Goal: Complete application form

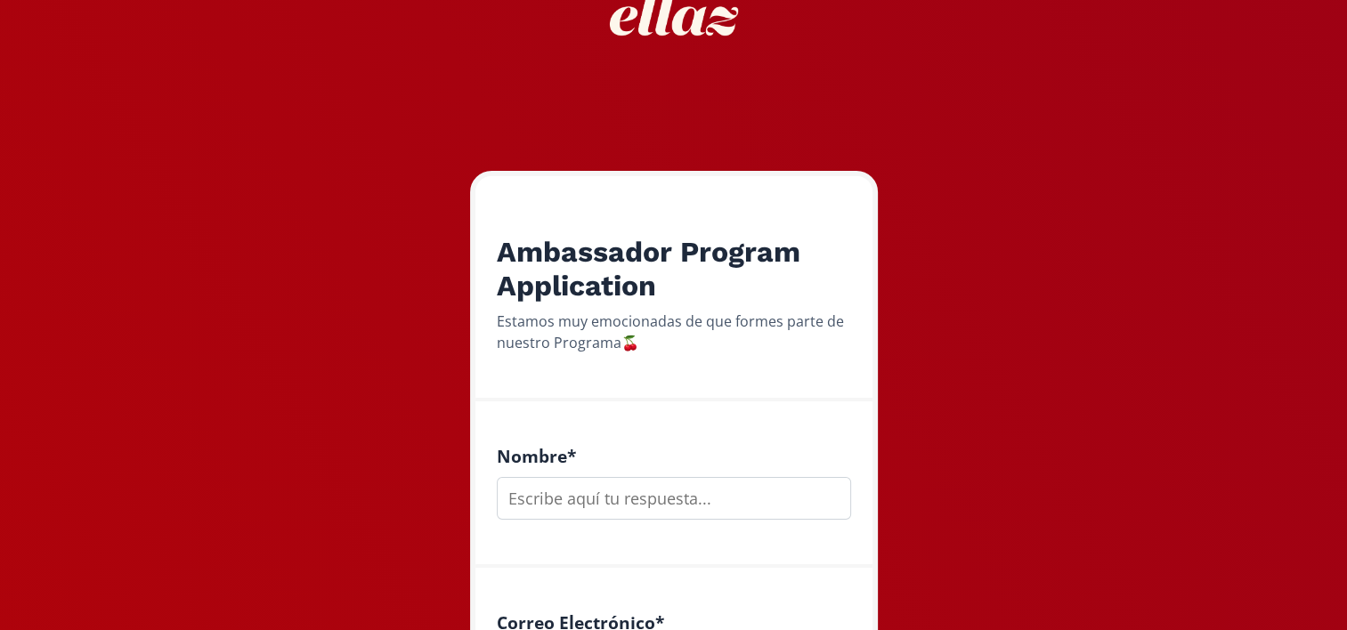
scroll to position [356, 0]
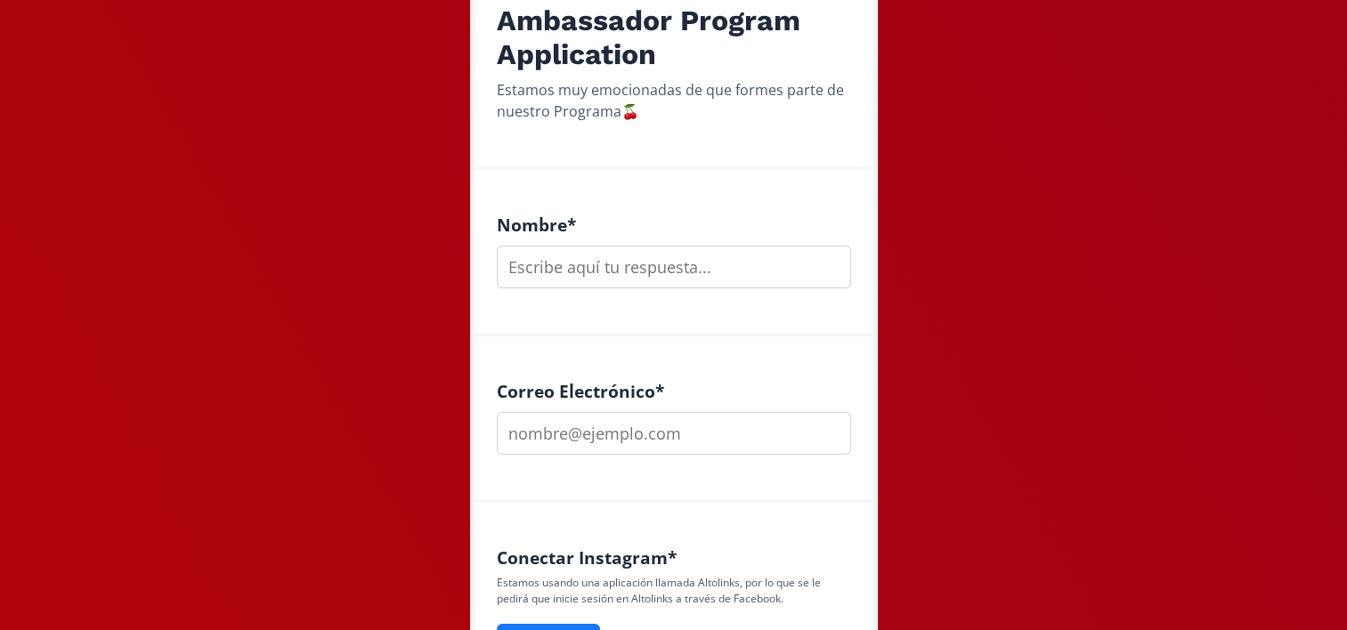
click at [600, 271] on input "text" at bounding box center [674, 267] width 354 height 43
type input "[PERSON_NAME]"
click at [644, 423] on input "email" at bounding box center [674, 433] width 354 height 43
type input "[EMAIL_ADDRESS][DOMAIN_NAME]"
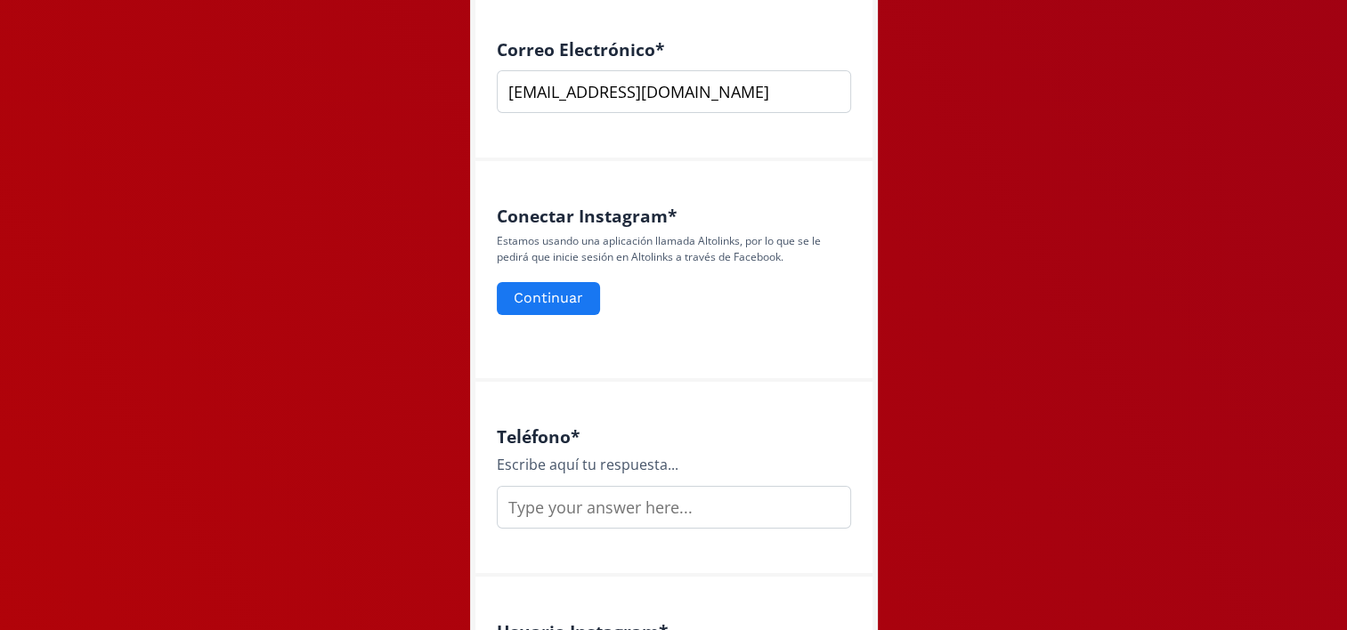
scroll to position [712, 0]
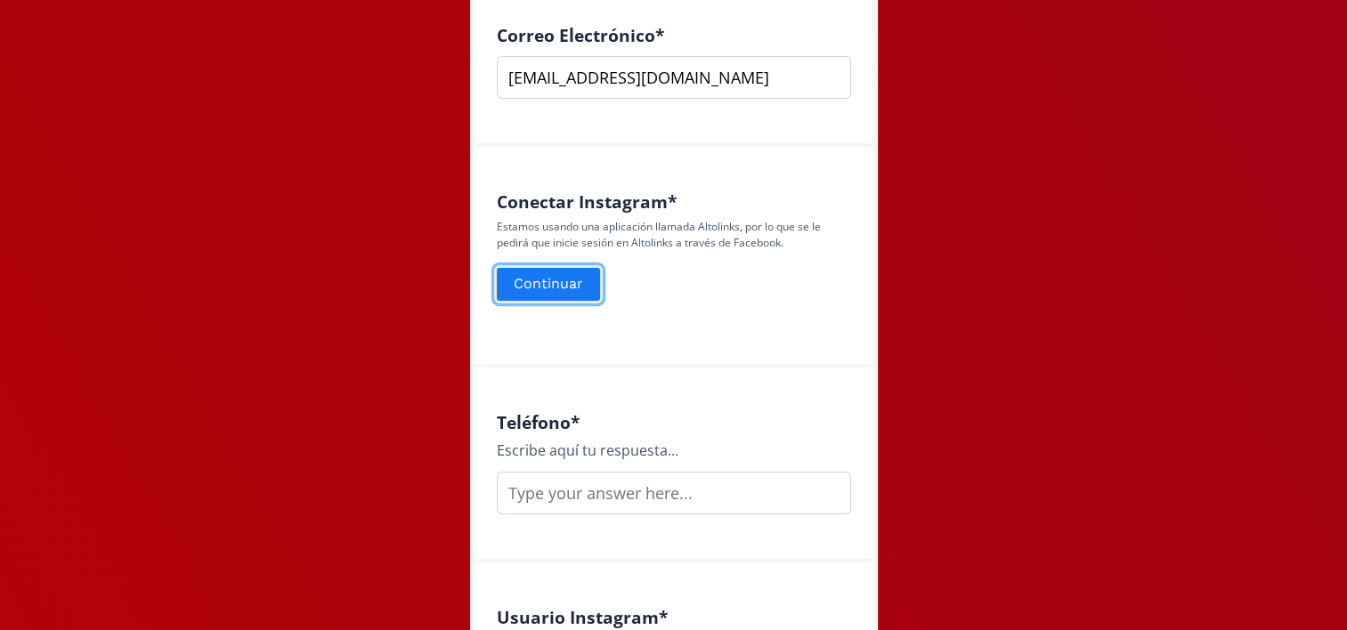
click at [550, 288] on button "Continuar" at bounding box center [548, 284] width 109 height 38
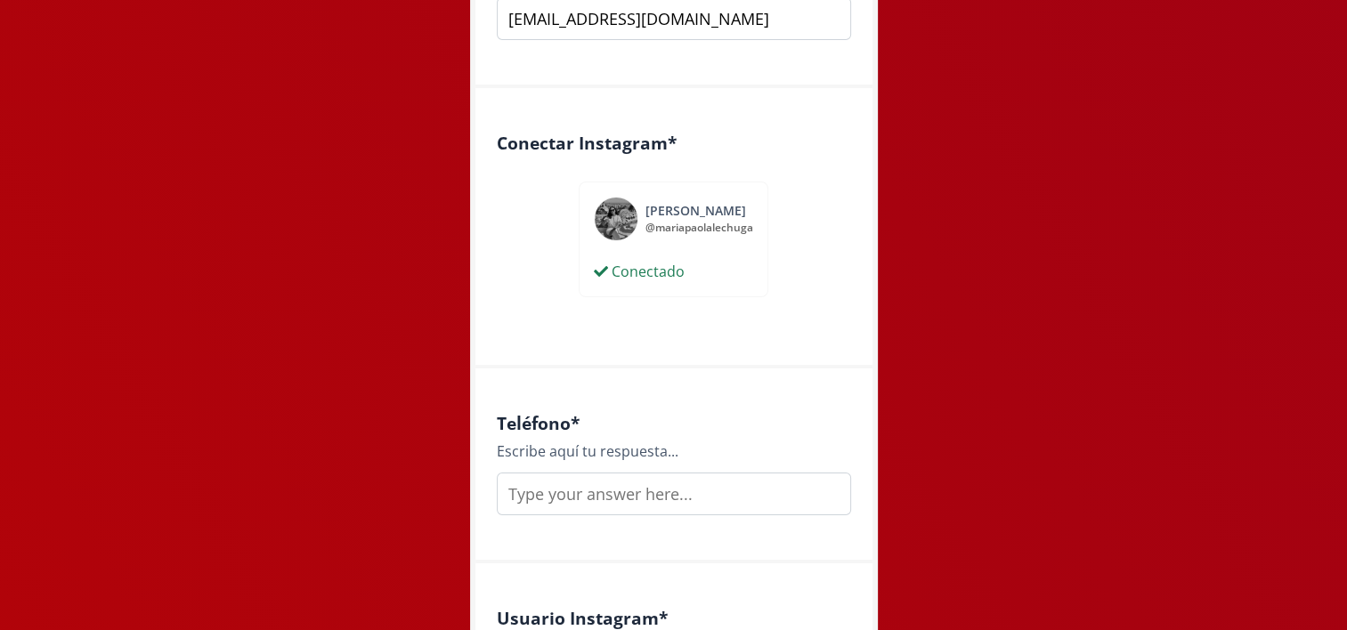
scroll to position [801, 0]
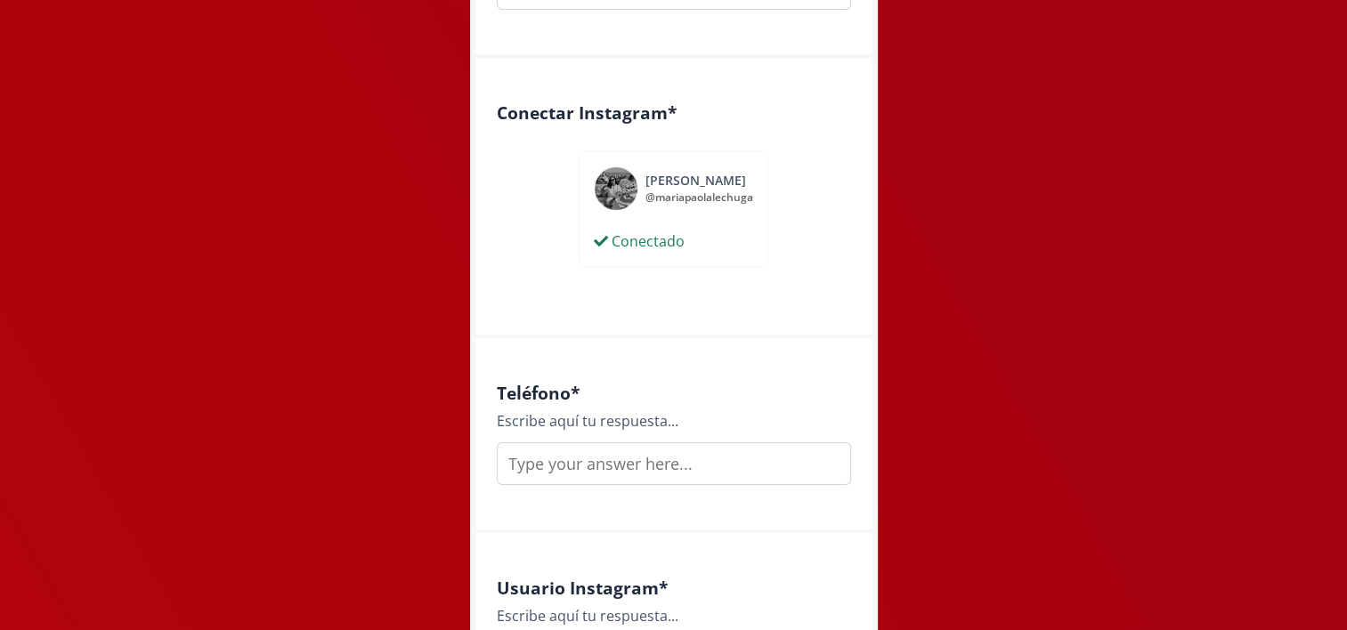
click at [577, 461] on input "text" at bounding box center [674, 463] width 354 height 43
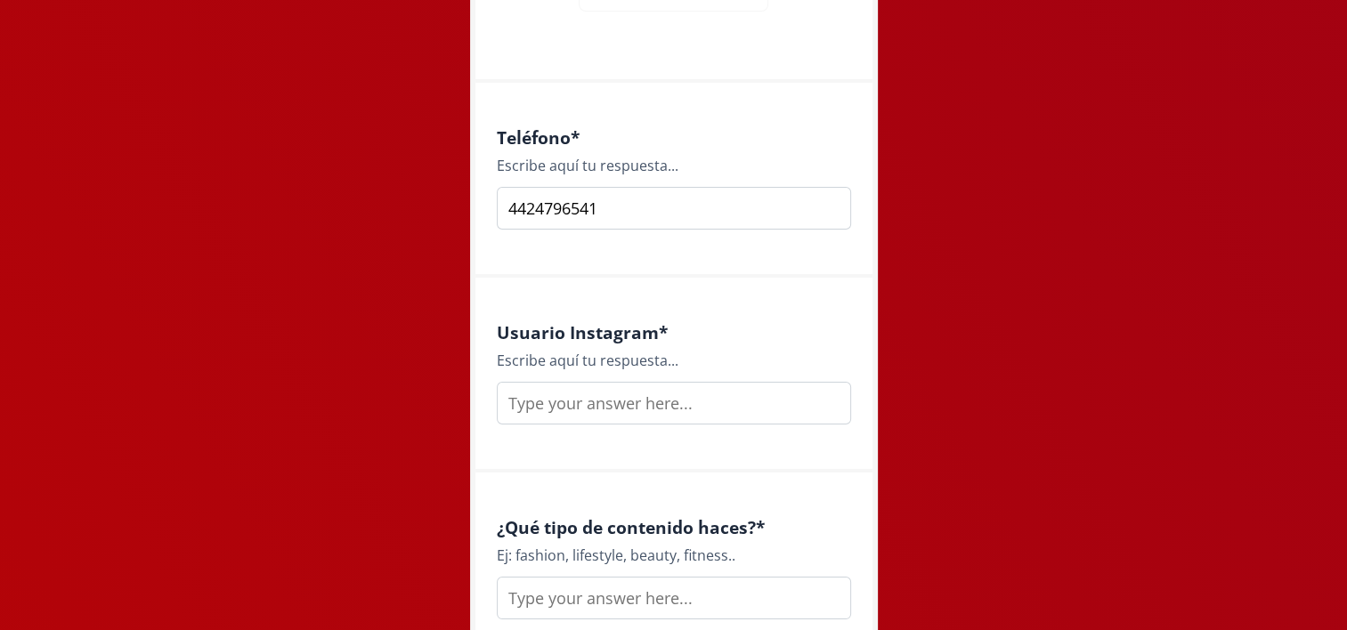
scroll to position [1157, 0]
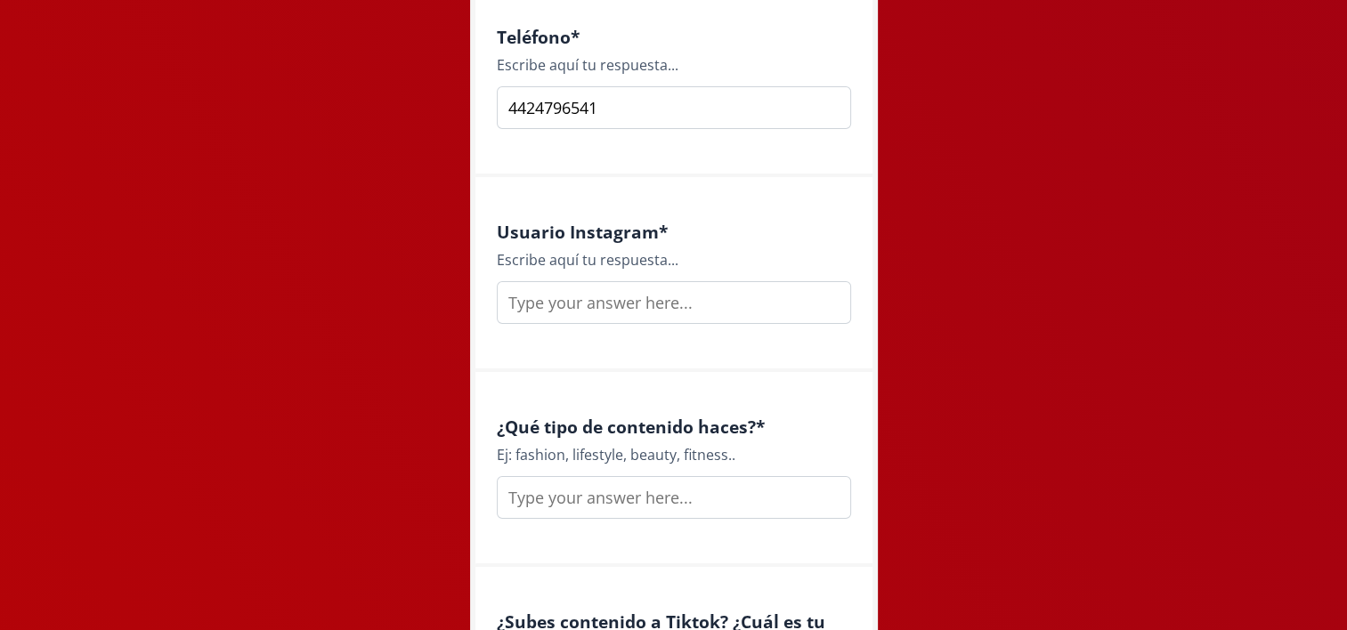
type input "4424796541"
click at [627, 293] on input "text" at bounding box center [674, 302] width 354 height 43
type input "mariapaolalechuga"
click at [573, 505] on input "text" at bounding box center [674, 497] width 354 height 43
click at [555, 501] on input "fitness, motivacional" at bounding box center [674, 497] width 354 height 43
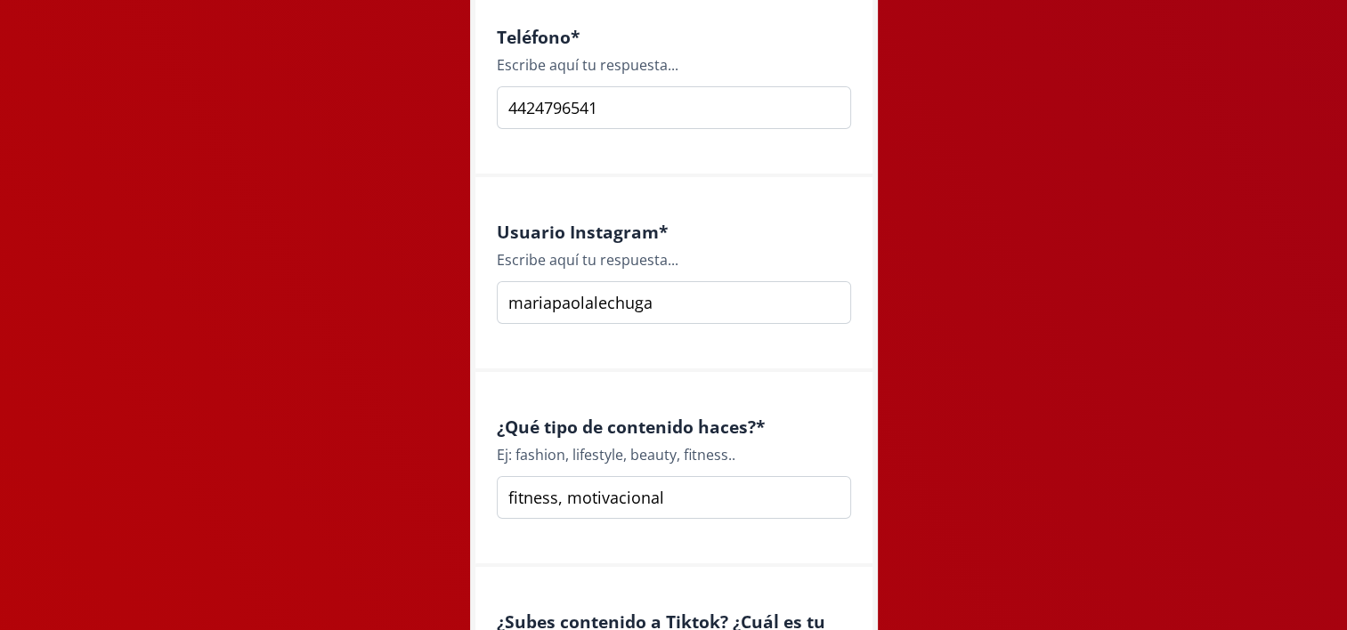
click at [689, 505] on input "fitness, motivacional" at bounding box center [674, 497] width 354 height 43
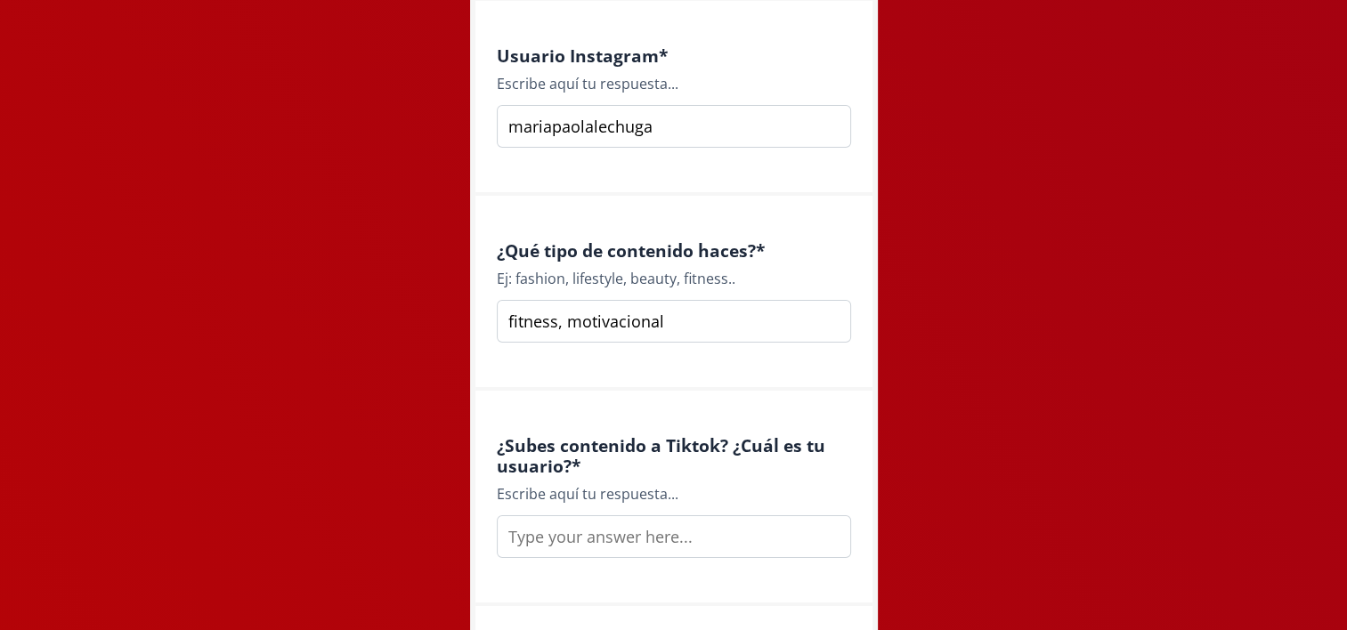
scroll to position [1335, 0]
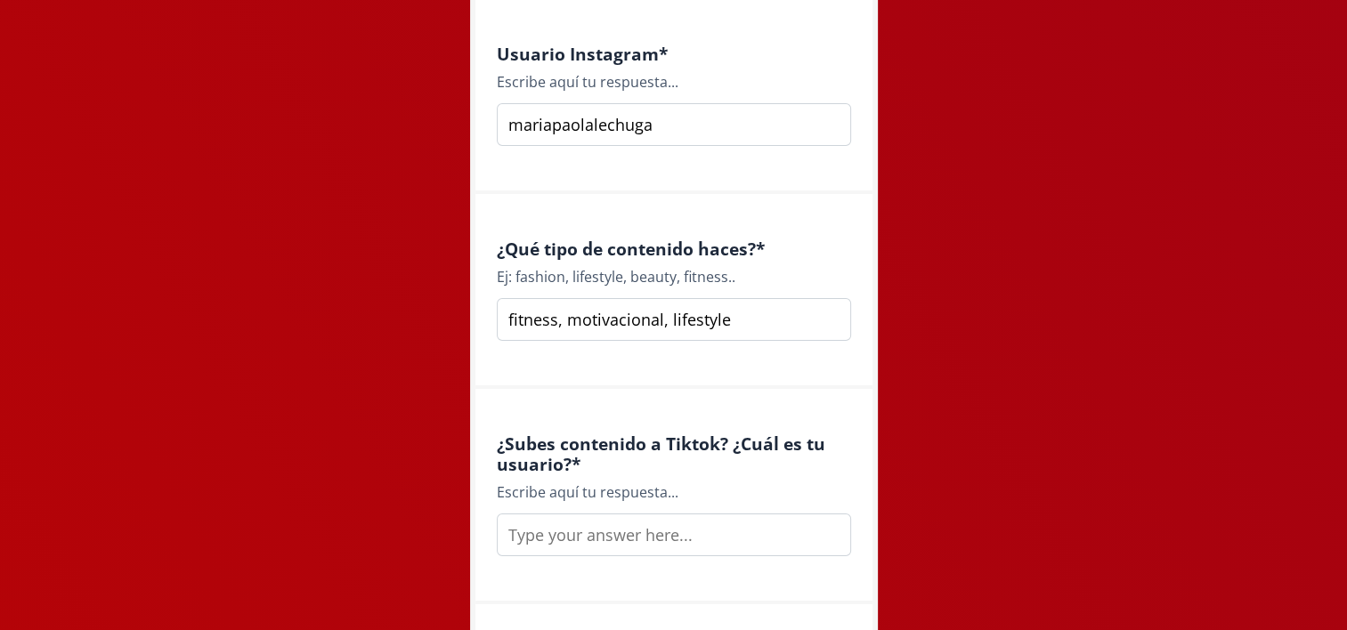
drag, startPoint x: 753, startPoint y: 319, endPoint x: 659, endPoint y: 324, distance: 94.5
click at [659, 324] on input "fitness, motivacional, lifestyle" at bounding box center [674, 319] width 354 height 43
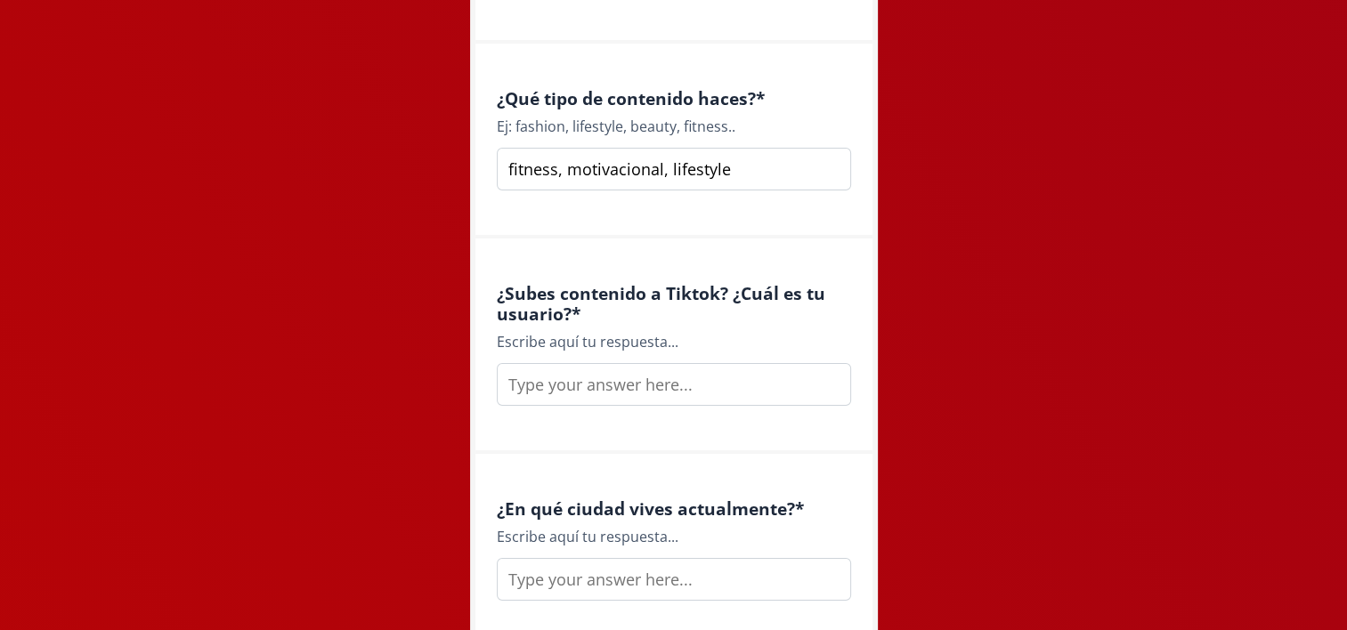
scroll to position [1513, 0]
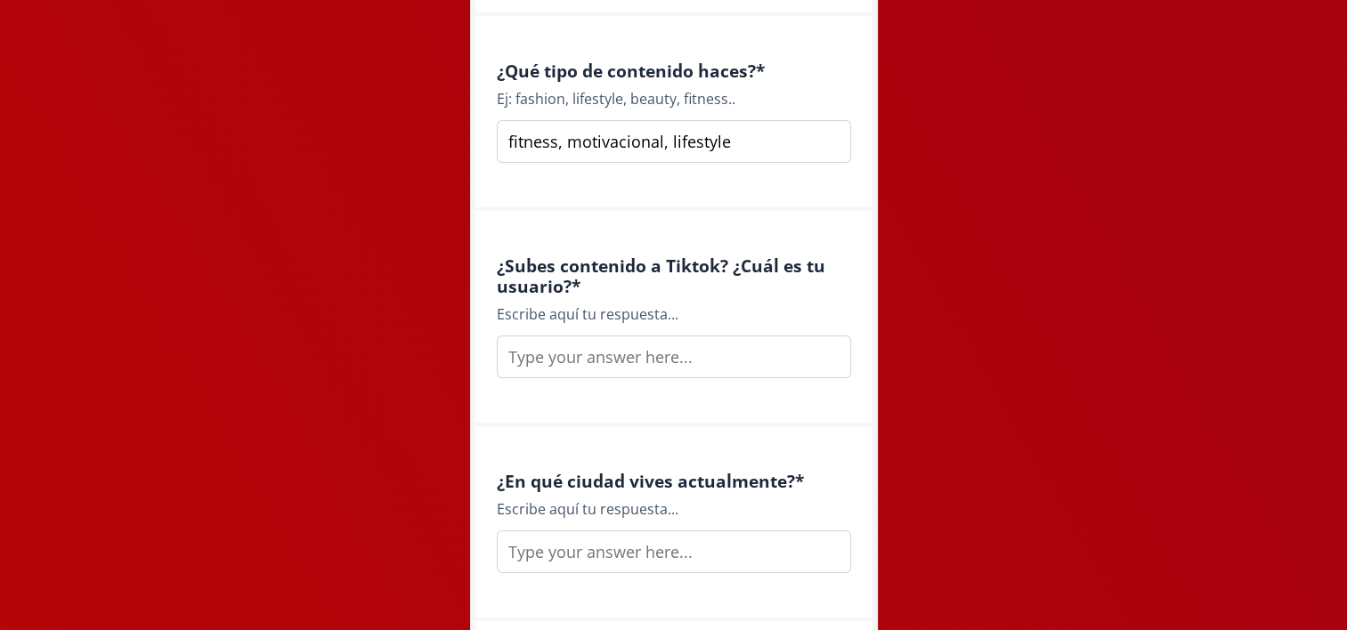
type input "fitness, motivacional, lifestyle"
click at [617, 360] on input "text" at bounding box center [674, 357] width 354 height 43
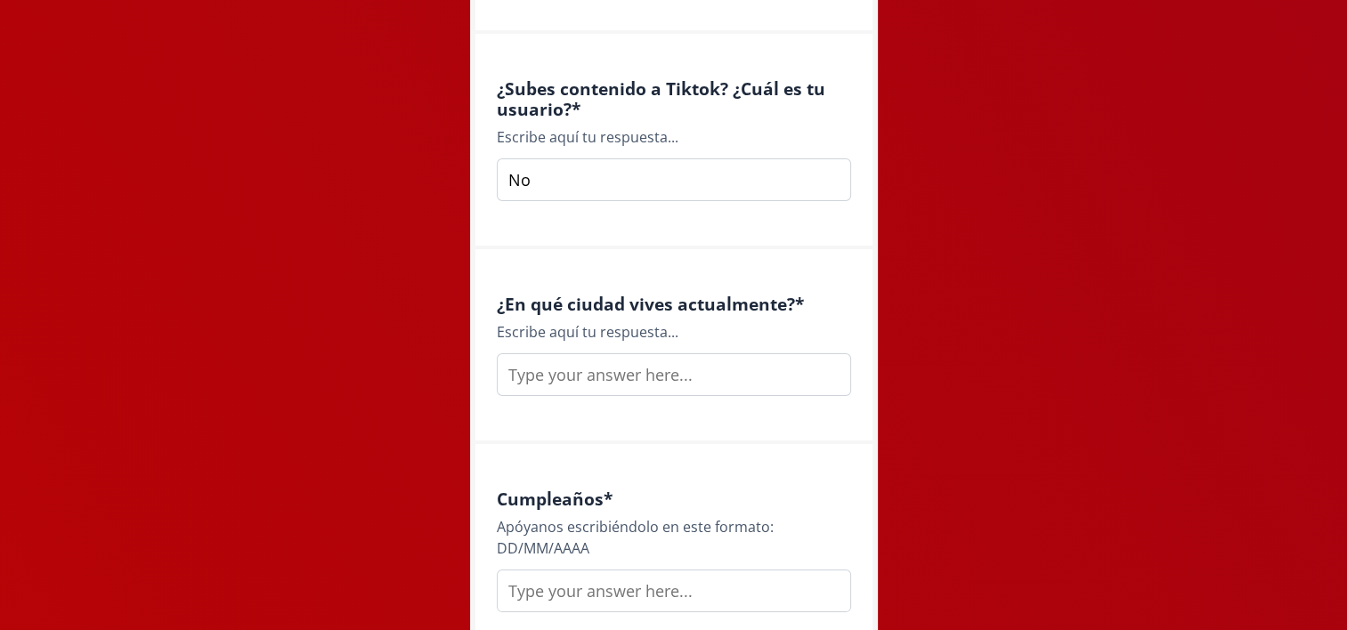
scroll to position [1691, 0]
type input "No"
click at [638, 374] on input "text" at bounding box center [674, 373] width 354 height 43
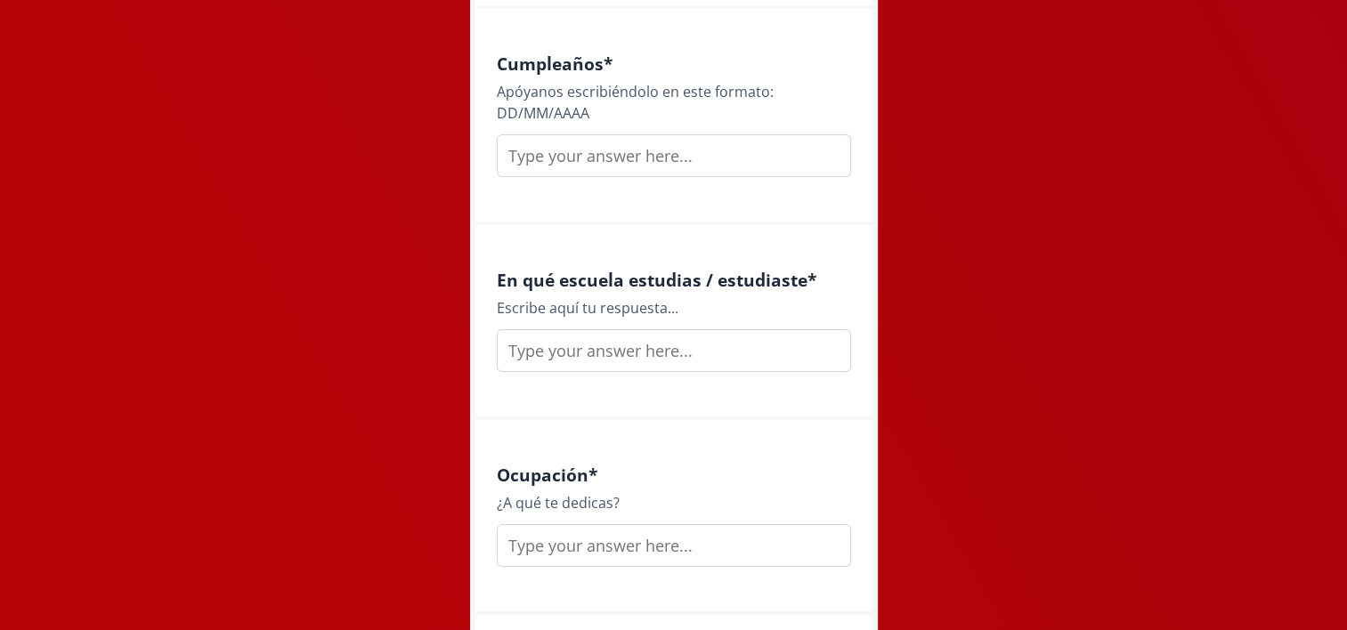
scroll to position [2136, 0]
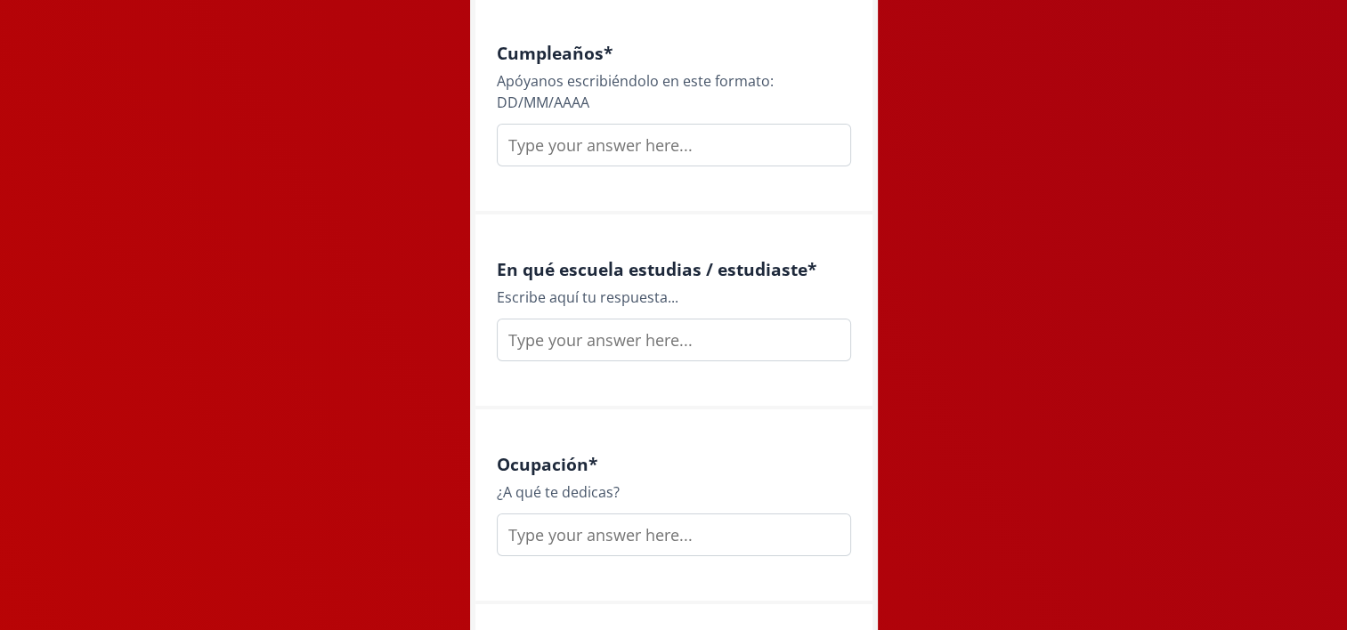
type input "Querétaro"
click at [614, 153] on input "text" at bounding box center [674, 145] width 354 height 43
type input "[DATE]"
click at [619, 352] on input "text" at bounding box center [674, 340] width 354 height 43
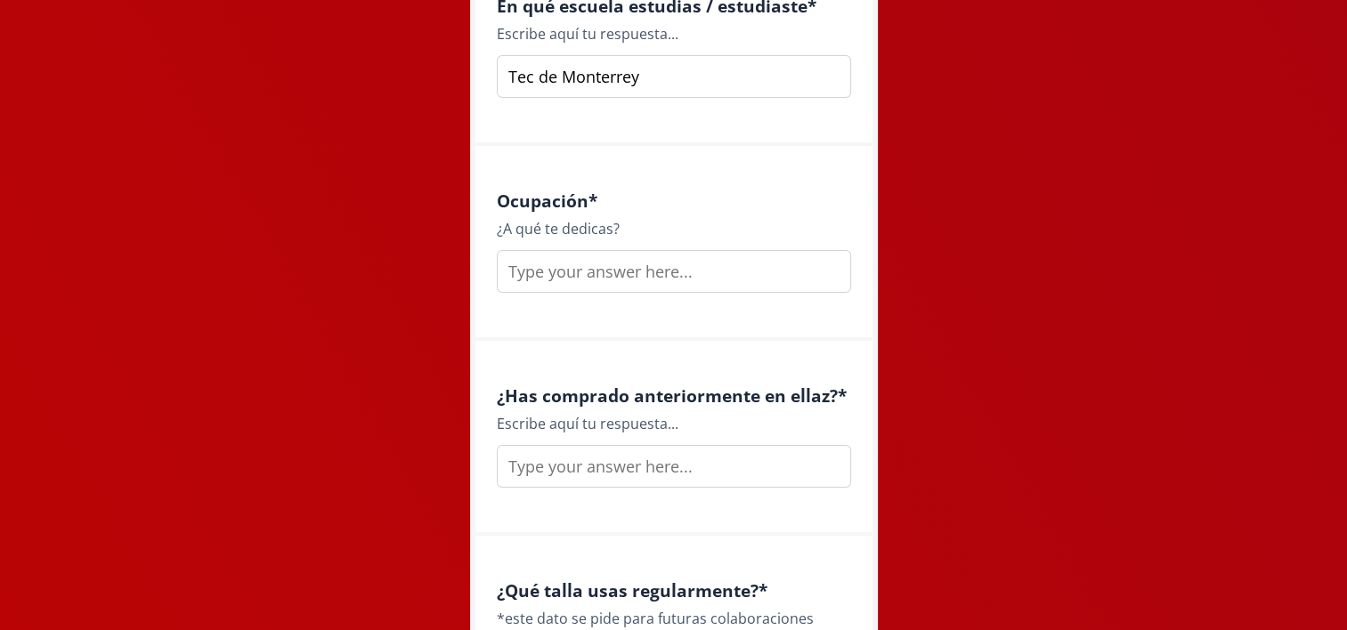
scroll to position [2403, 0]
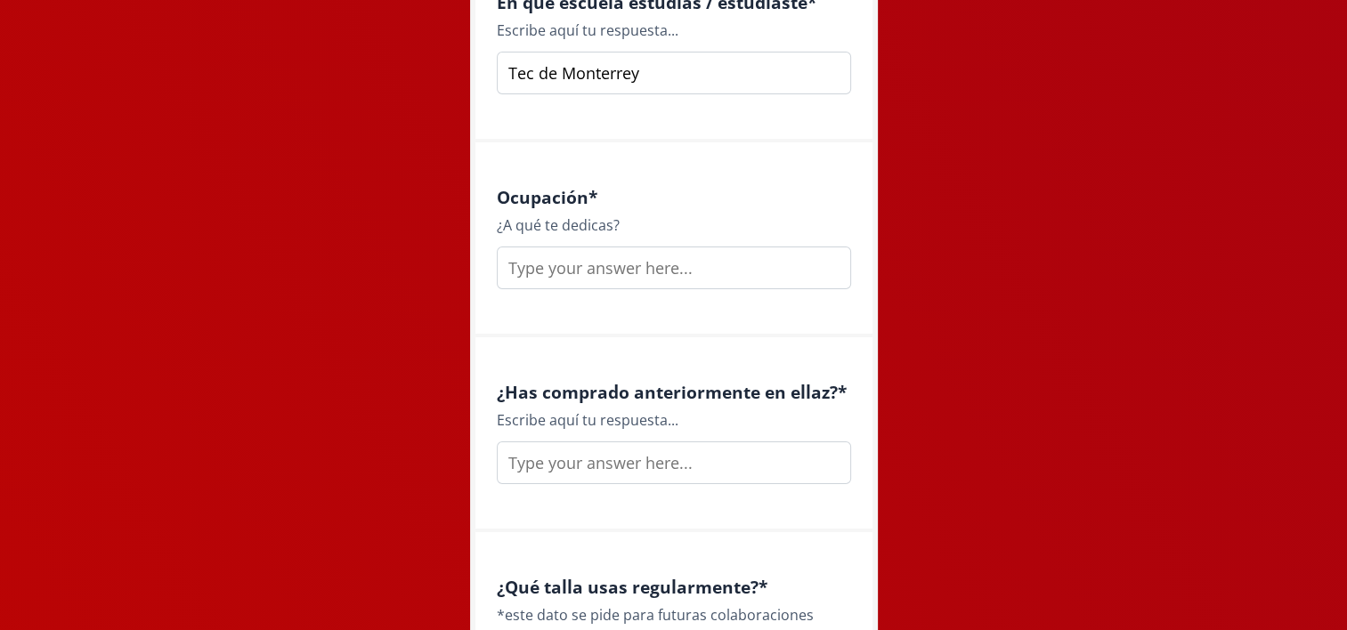
type input "Tec de Monterrey"
click at [590, 271] on input "text" at bounding box center [674, 268] width 354 height 43
type input "Arquitecta"
click at [645, 464] on input "text" at bounding box center [674, 462] width 354 height 43
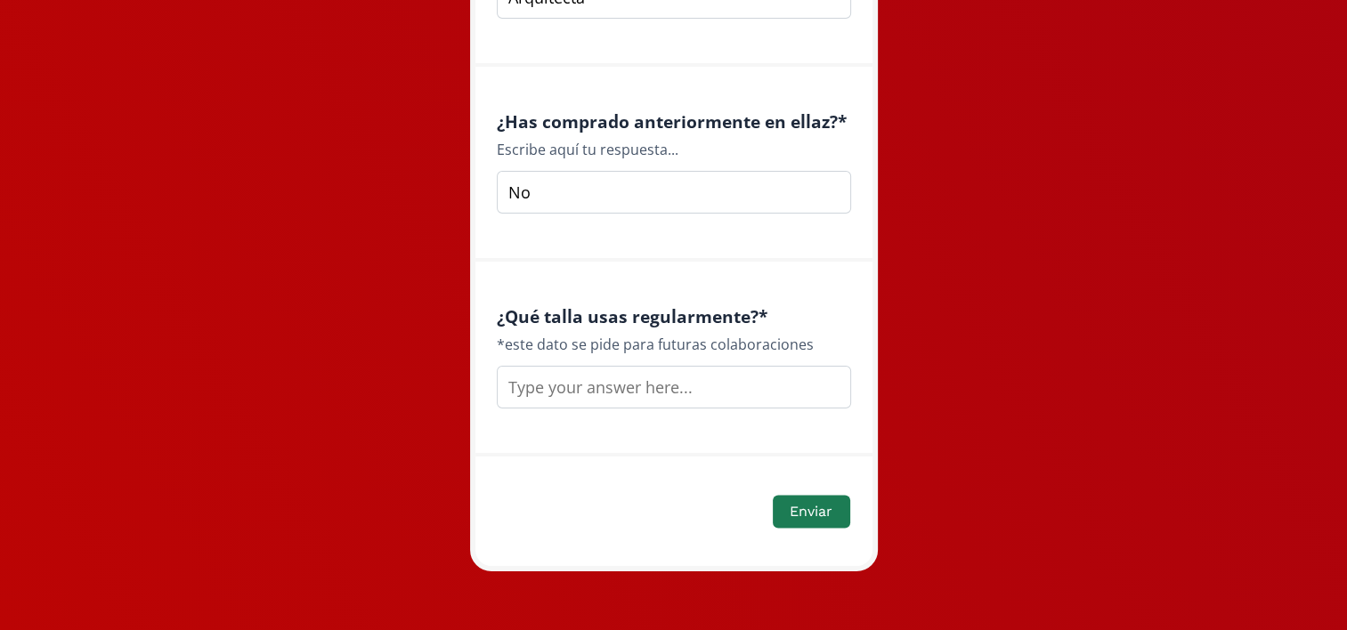
scroll to position [2676, 0]
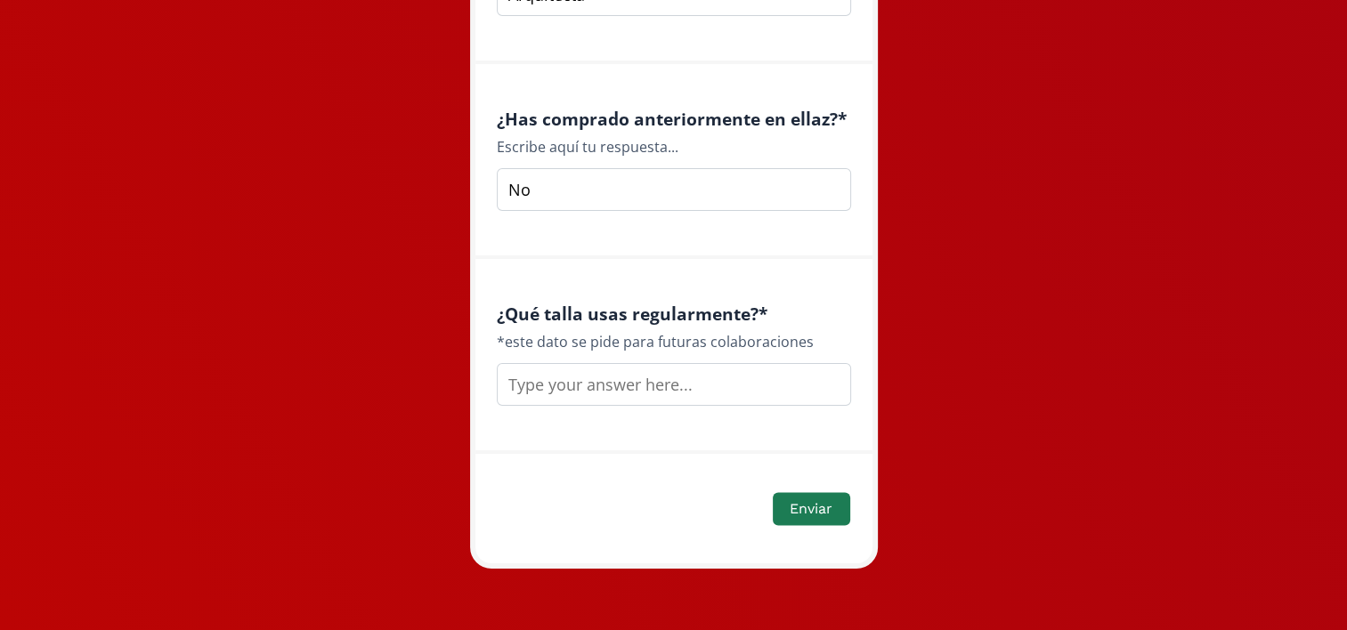
type input "No"
click at [649, 385] on input "text" at bounding box center [674, 384] width 354 height 43
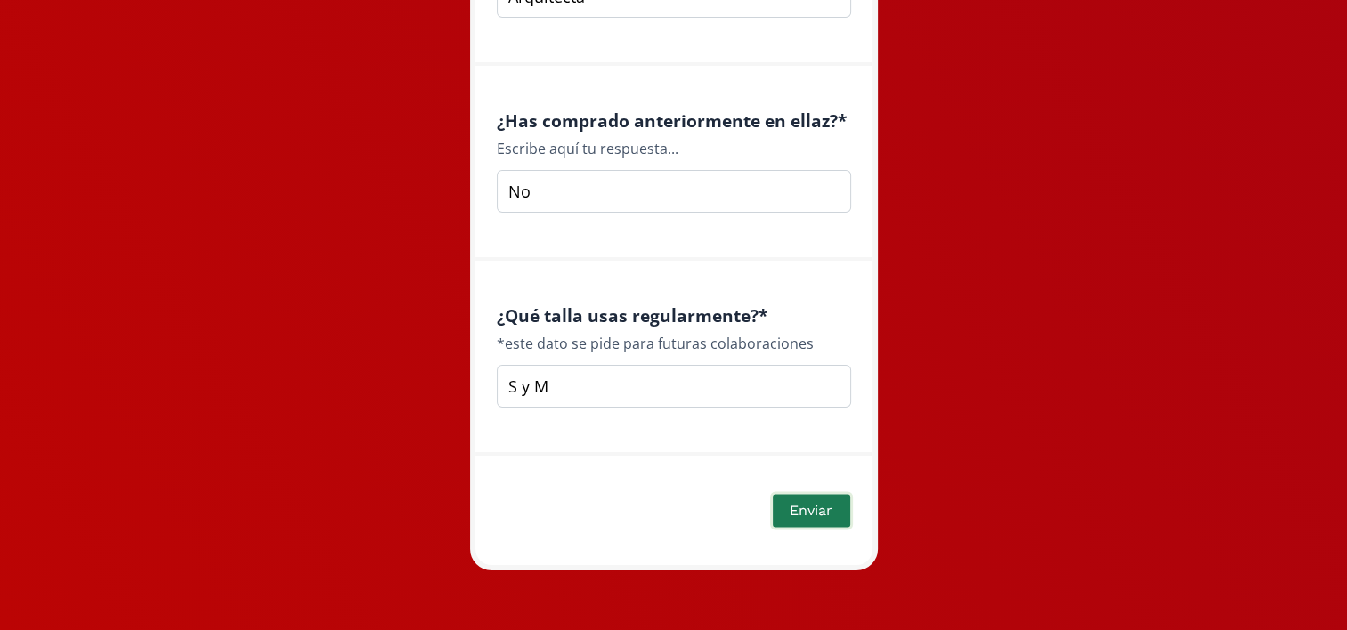
type input "S y M"
click at [829, 505] on button "Enviar" at bounding box center [811, 510] width 82 height 38
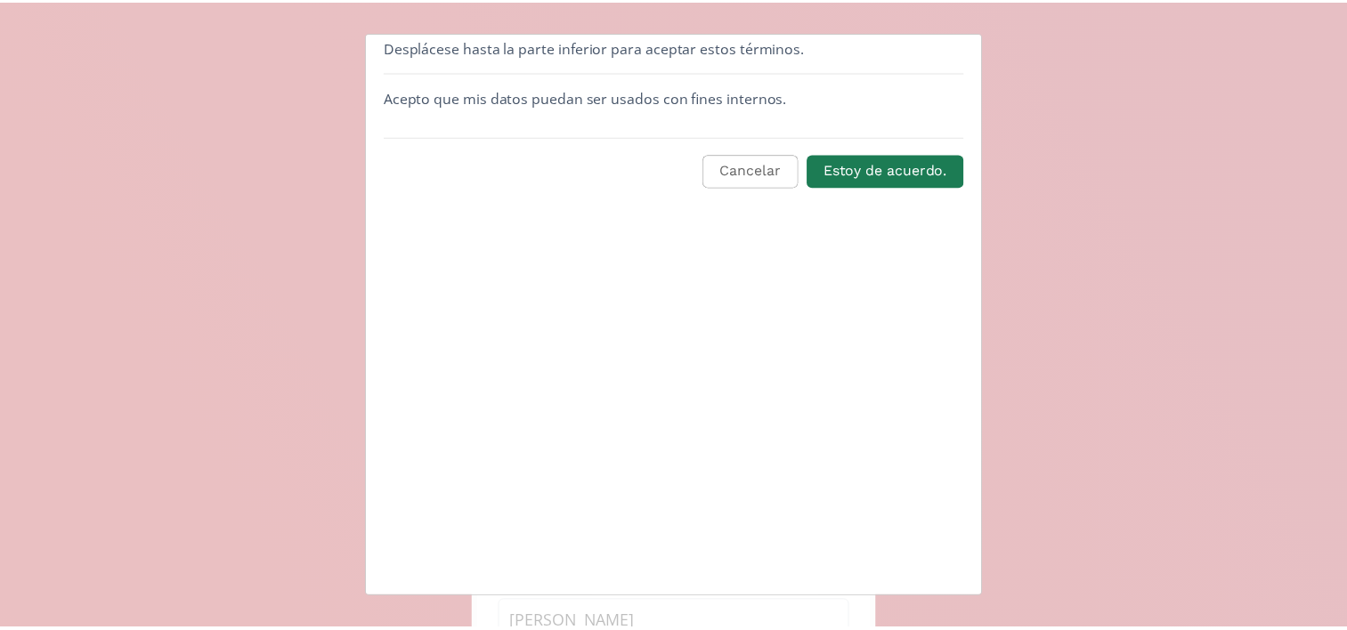
scroll to position [0, 0]
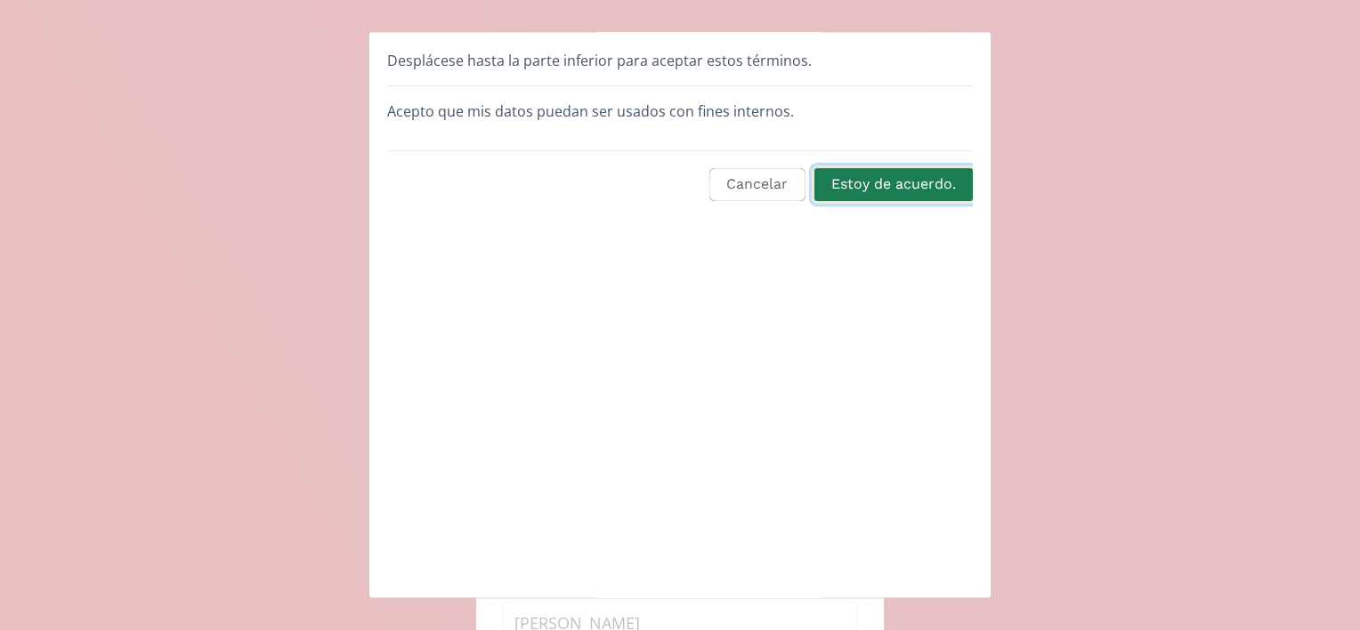
click at [921, 192] on button "Estoy de acuerdo." at bounding box center [894, 185] width 164 height 38
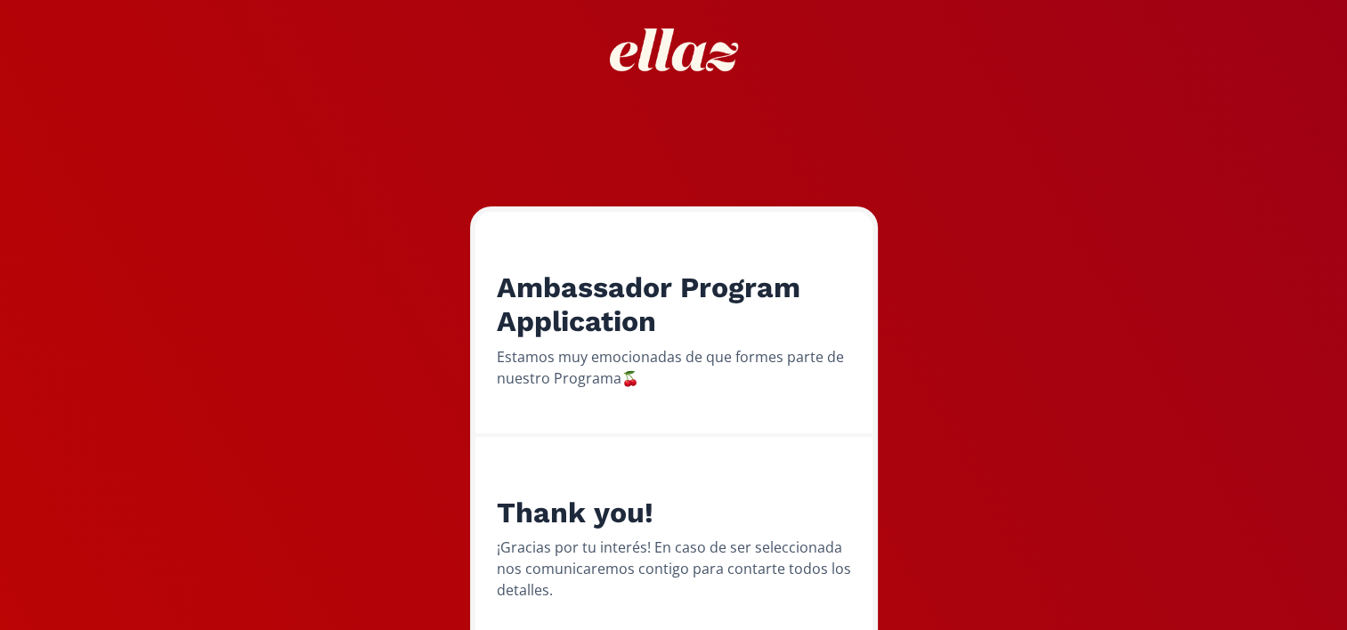
scroll to position [96, 0]
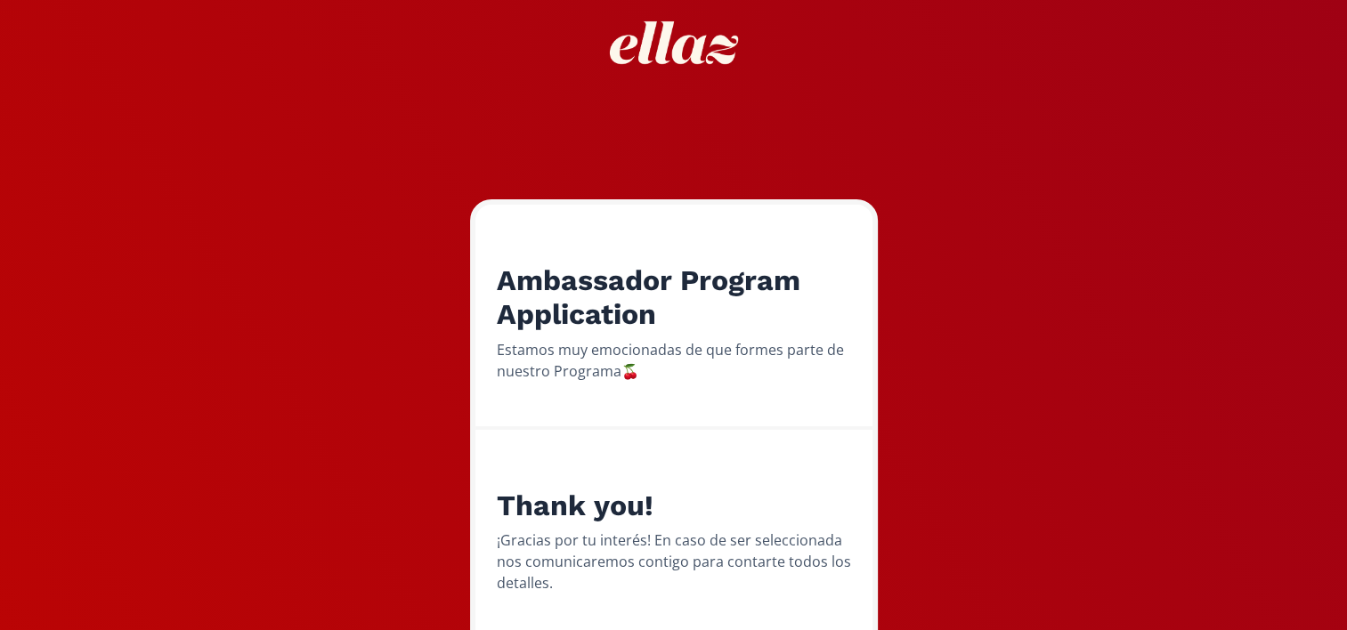
click at [611, 271] on h2 "Ambassador Program Application" at bounding box center [674, 297] width 354 height 69
click at [796, 264] on h2 "Ambassador Program Application" at bounding box center [674, 297] width 354 height 69
click at [876, 342] on form "Ambassador Program Application Estamos muy emocionadas de que formes parte de n…" at bounding box center [674, 435] width 408 height 473
click at [743, 419] on div "Ambassador Program Application Estamos muy emocionadas de que formes parte de n…" at bounding box center [673, 317] width 397 height 225
click at [651, 604] on div "Thank you! ¡Gracias por tu interés! En caso de ser seleccionada nos comunicarem…" at bounding box center [673, 536] width 397 height 212
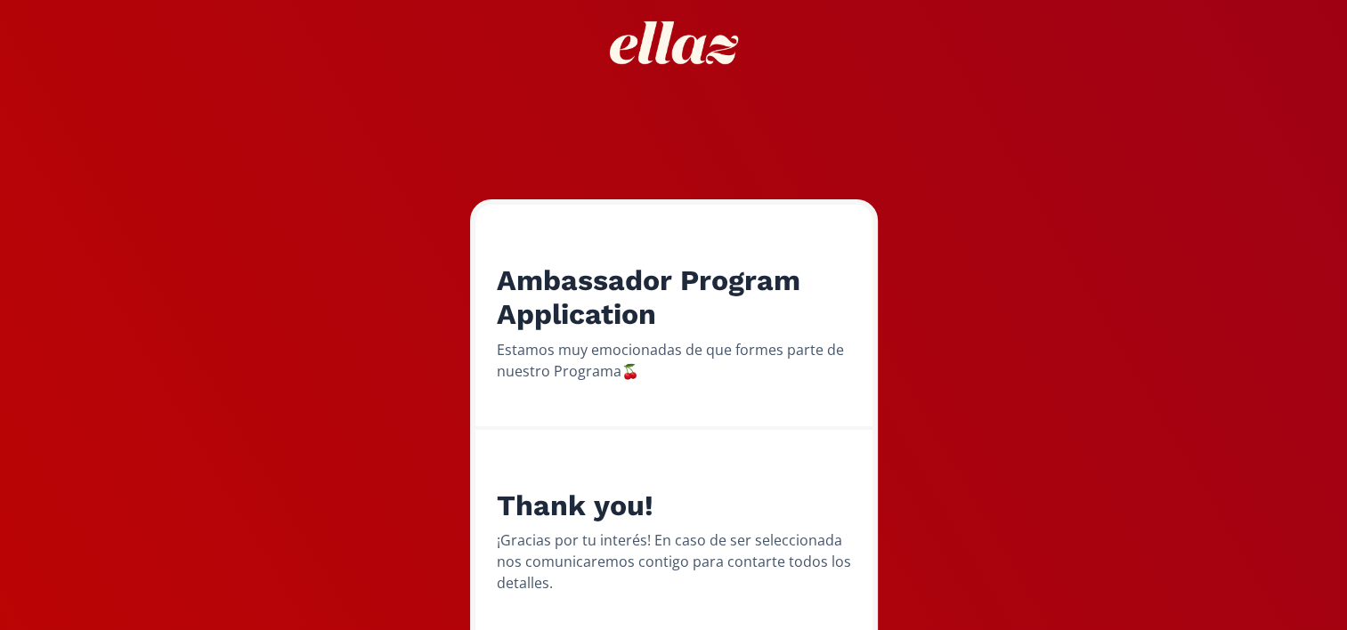
click at [1039, 593] on div "Ambassador Program Application Estamos muy emocionadas de que formes parte de n…" at bounding box center [673, 319] width 1373 height 830
